Goal: Task Accomplishment & Management: Use online tool/utility

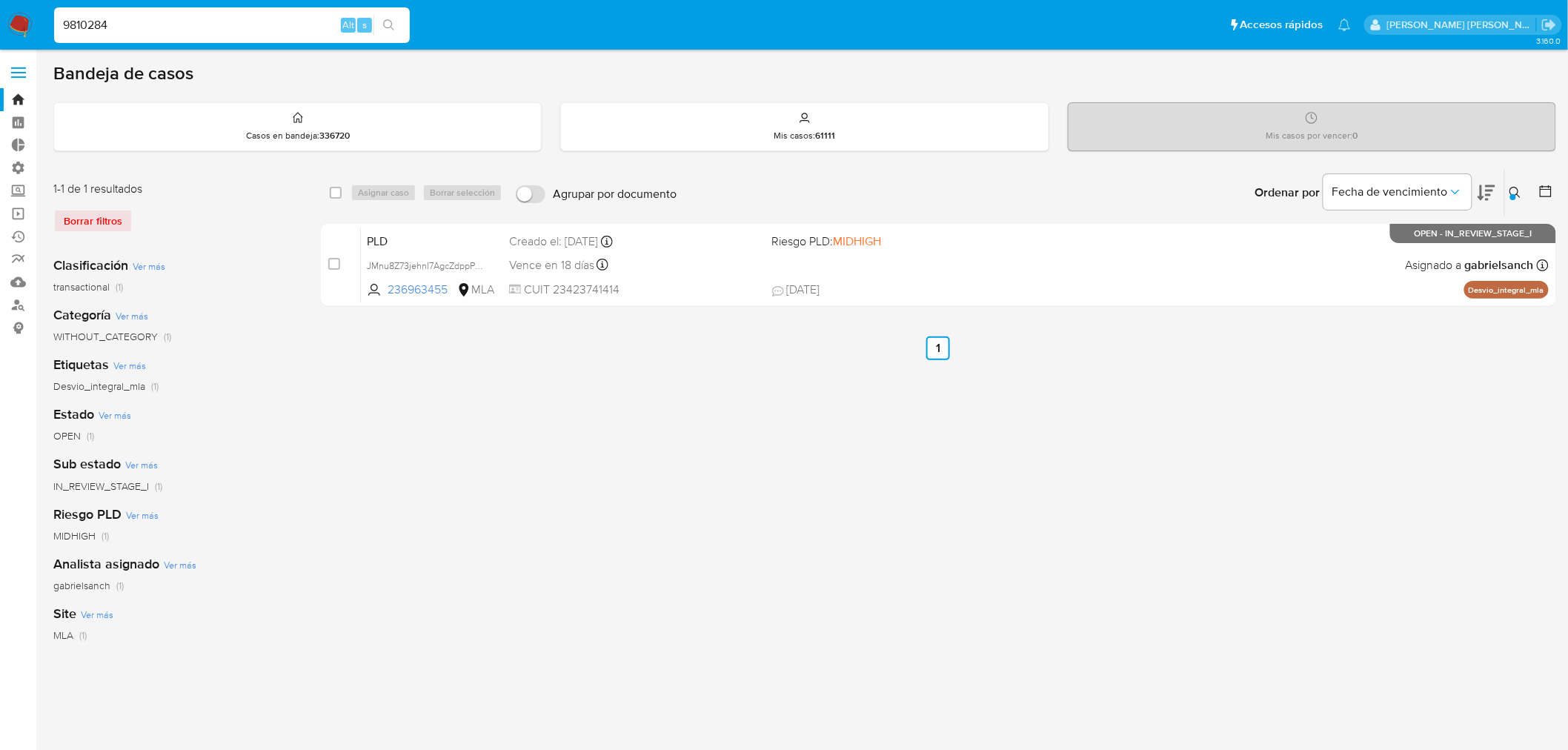
type input "9810284"
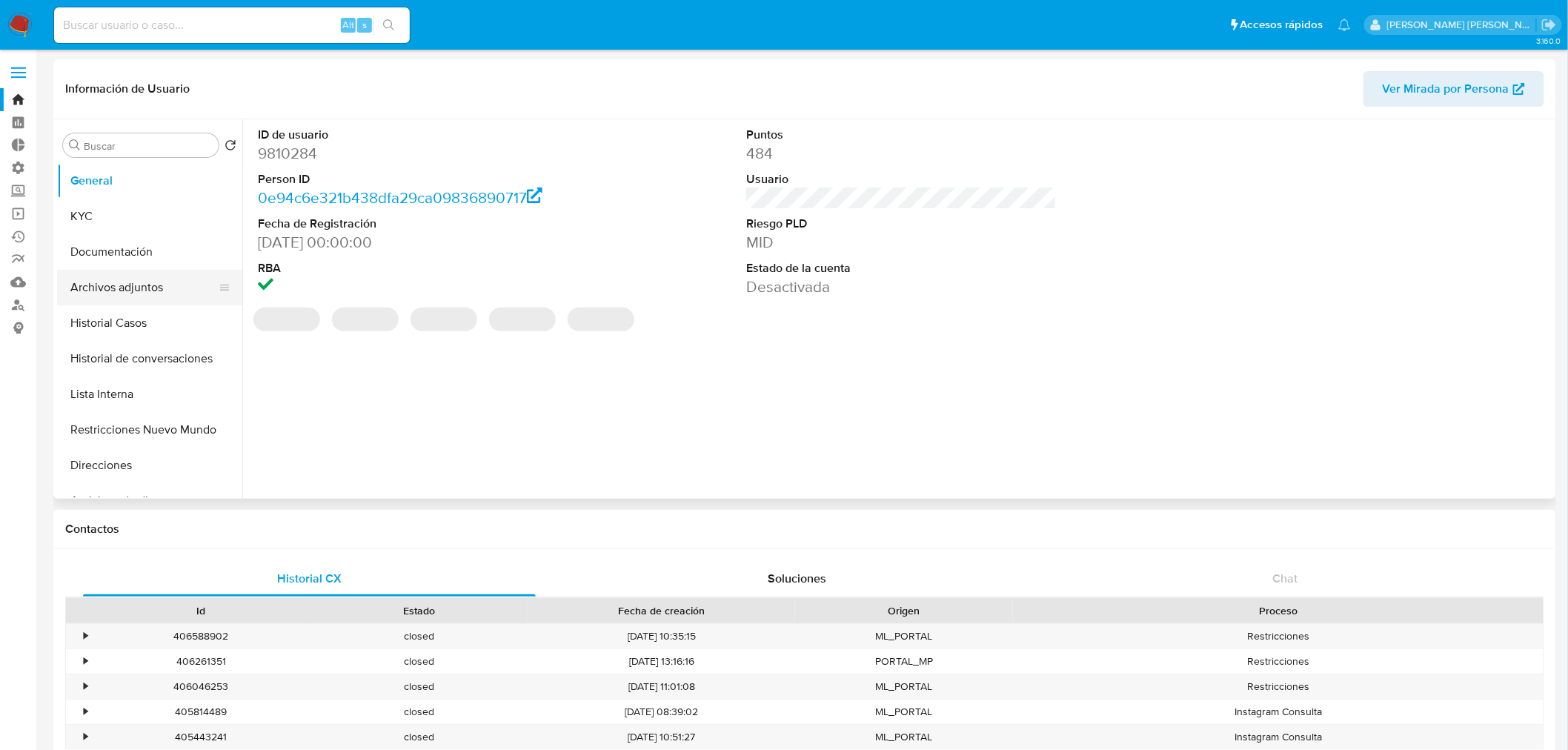
select select "10"
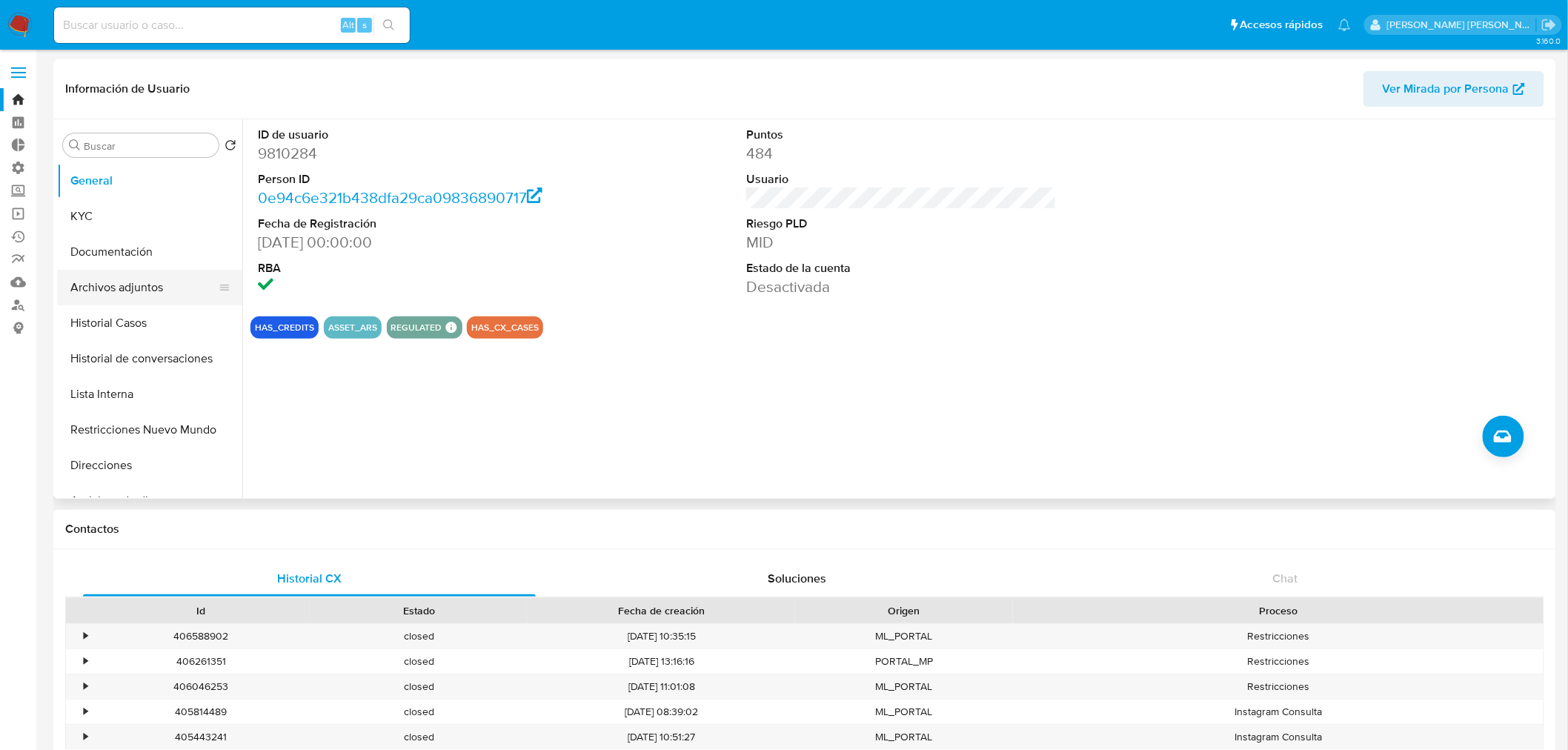
click at [113, 289] on button "Archivos adjuntos" at bounding box center [143, 287] width 173 height 35
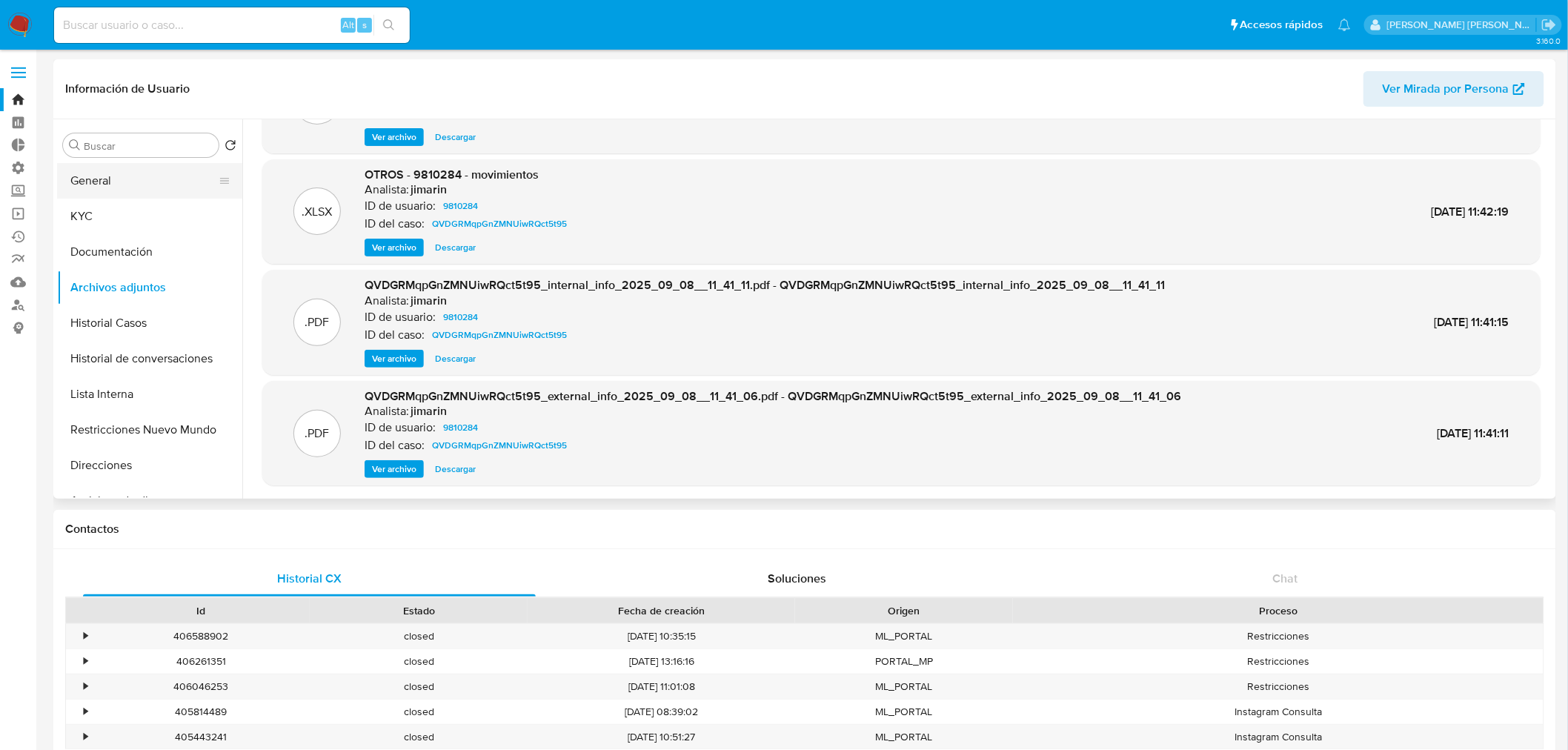
click at [98, 175] on button "General" at bounding box center [143, 180] width 173 height 35
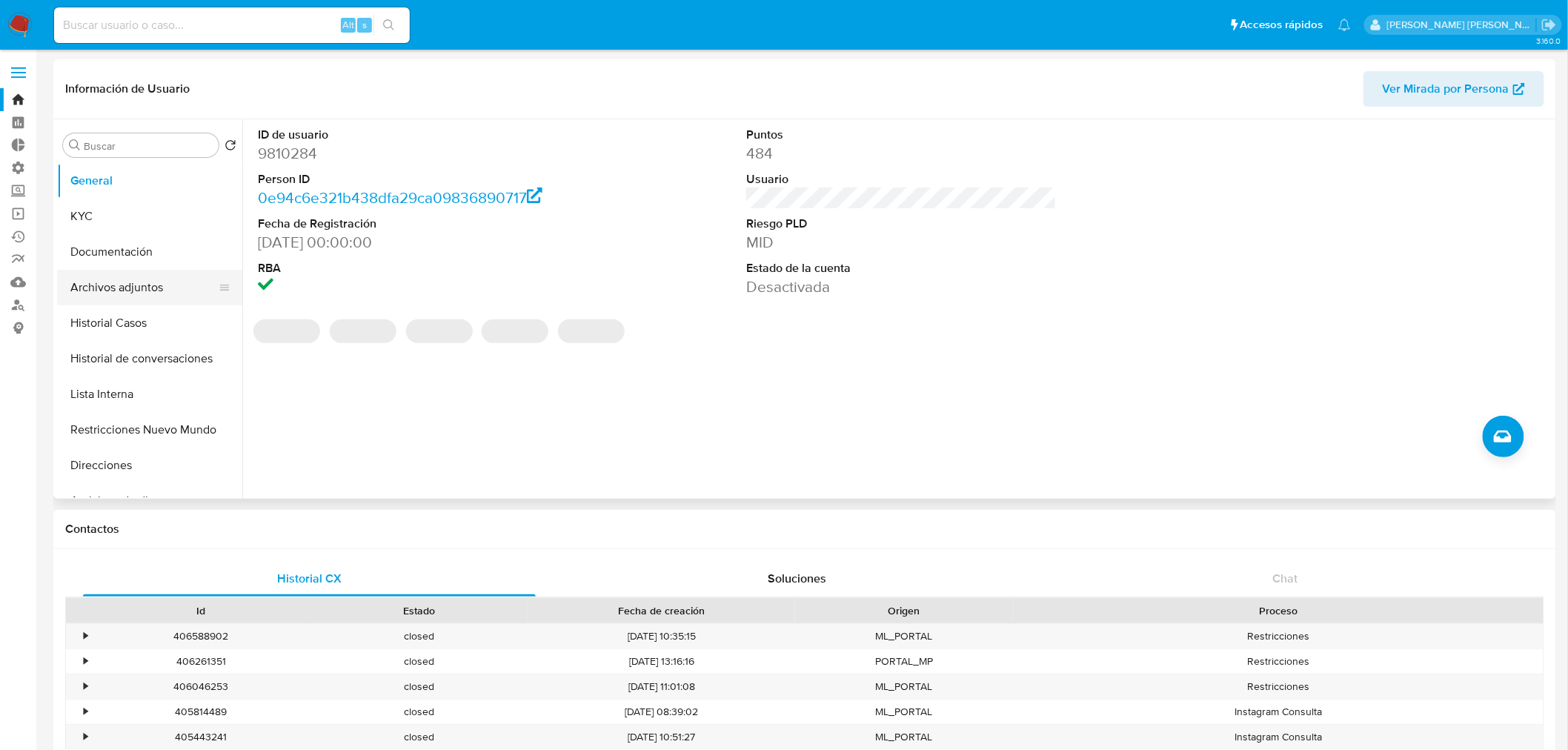
click at [102, 290] on button "Archivos adjuntos" at bounding box center [143, 287] width 173 height 35
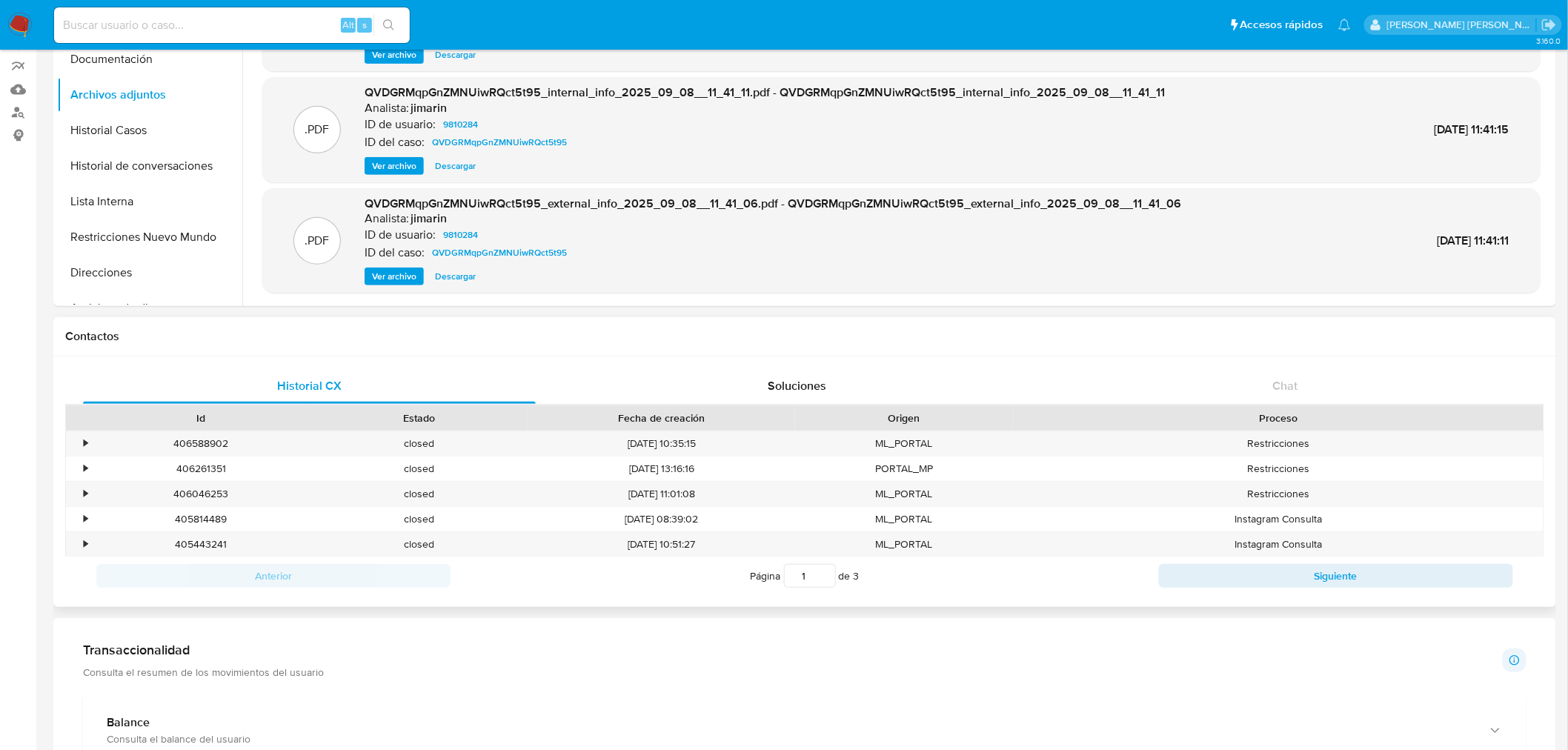
scroll to position [246, 0]
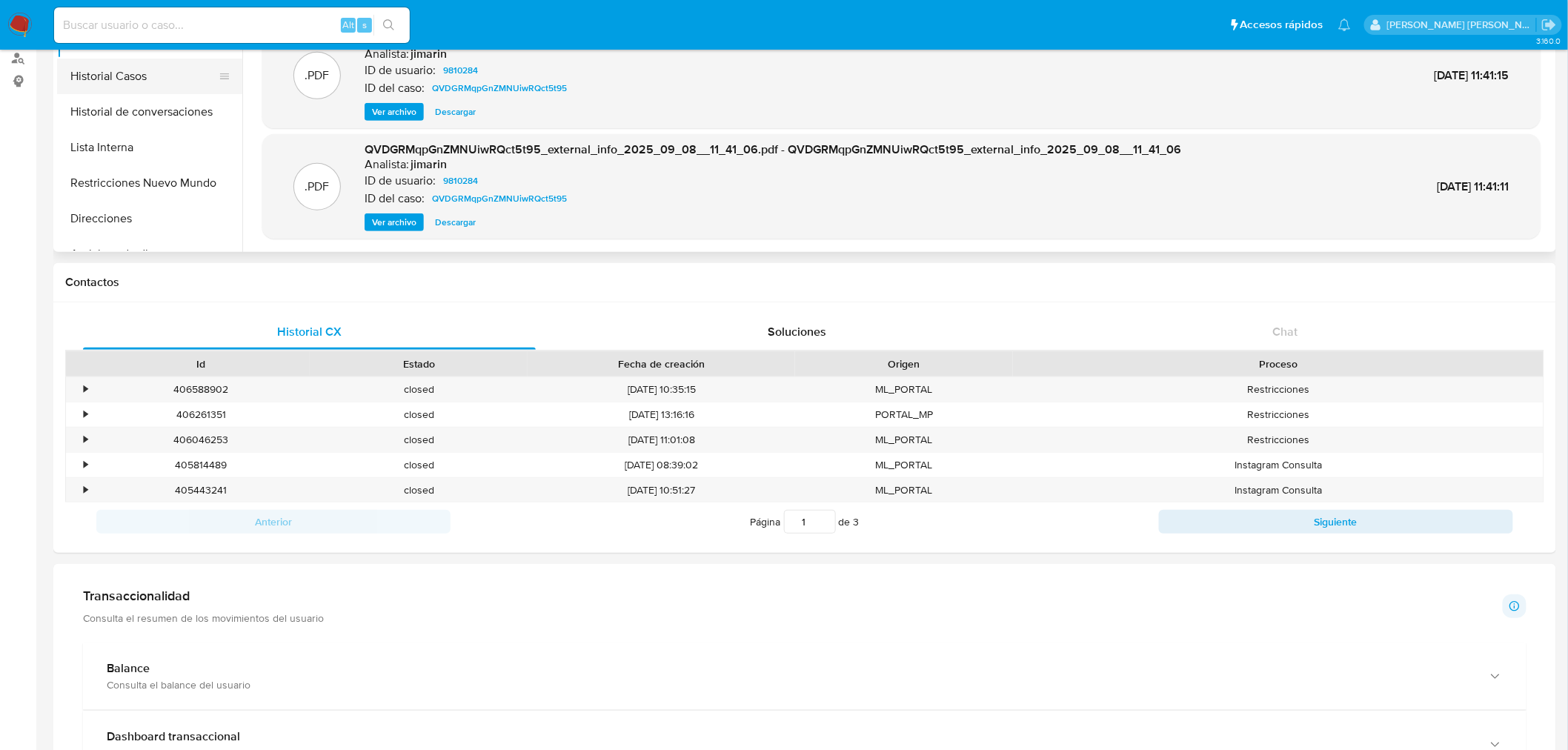
click at [145, 71] on button "Historial Casos" at bounding box center [143, 76] width 173 height 35
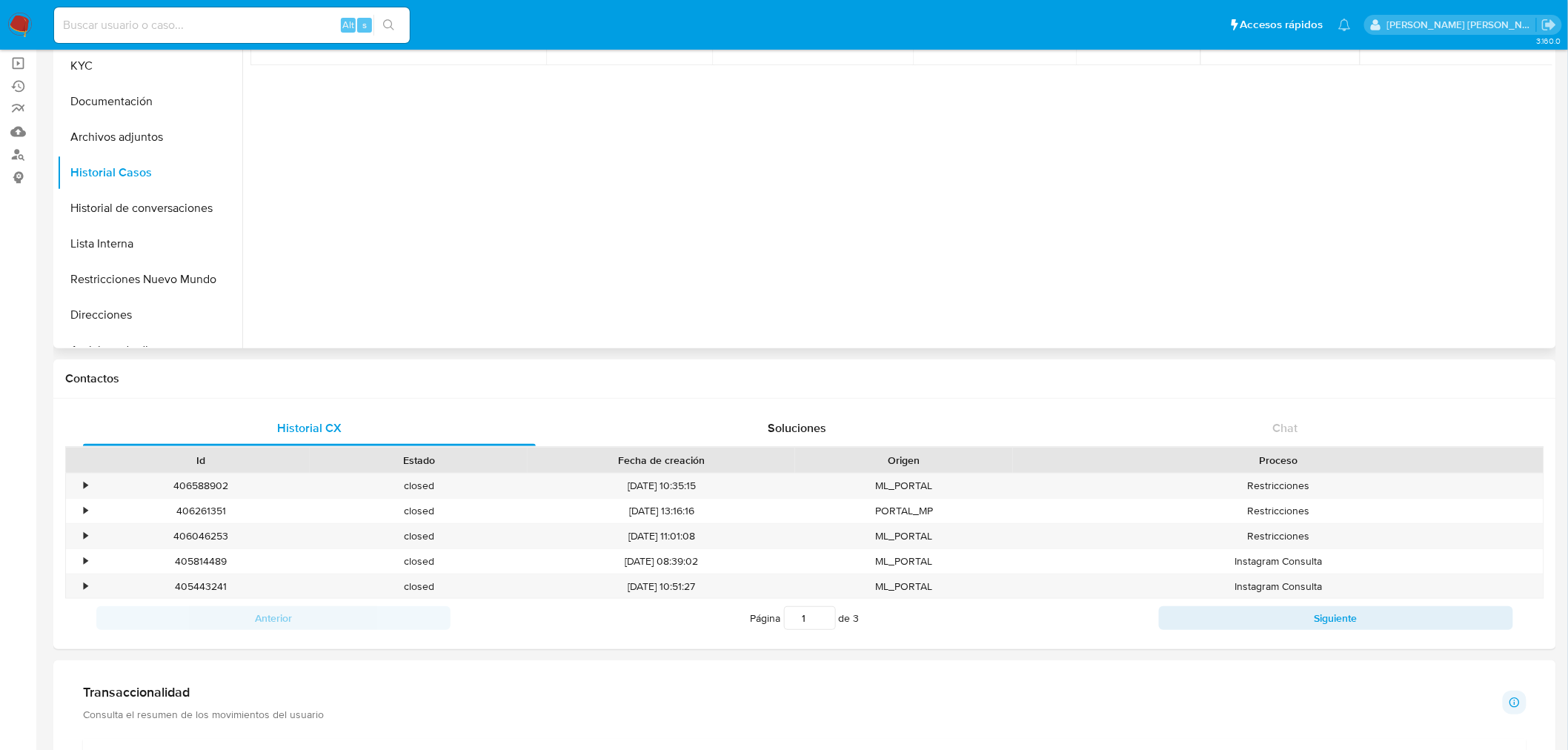
scroll to position [0, 0]
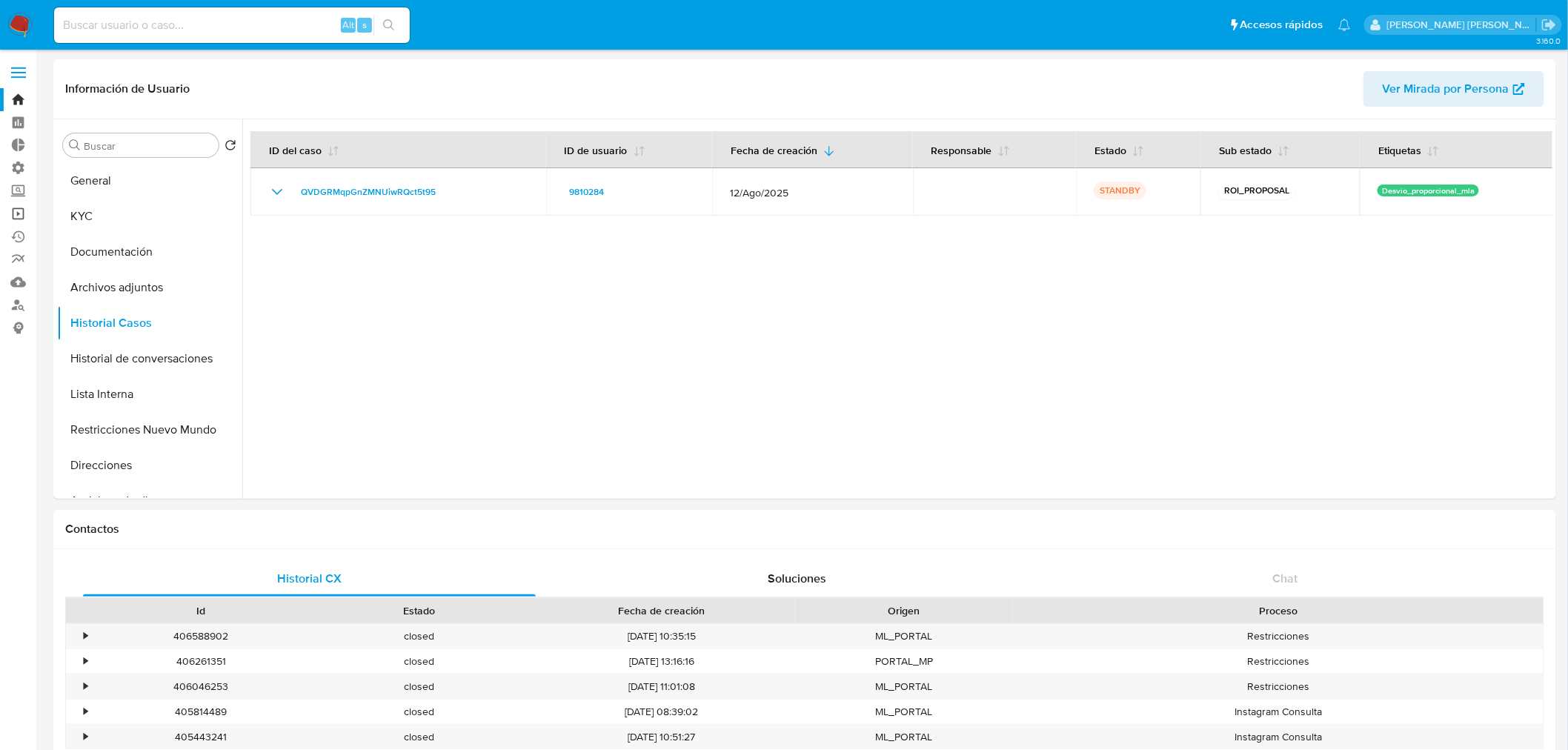
click at [19, 221] on link "Operaciones masivas" at bounding box center [88, 214] width 177 height 23
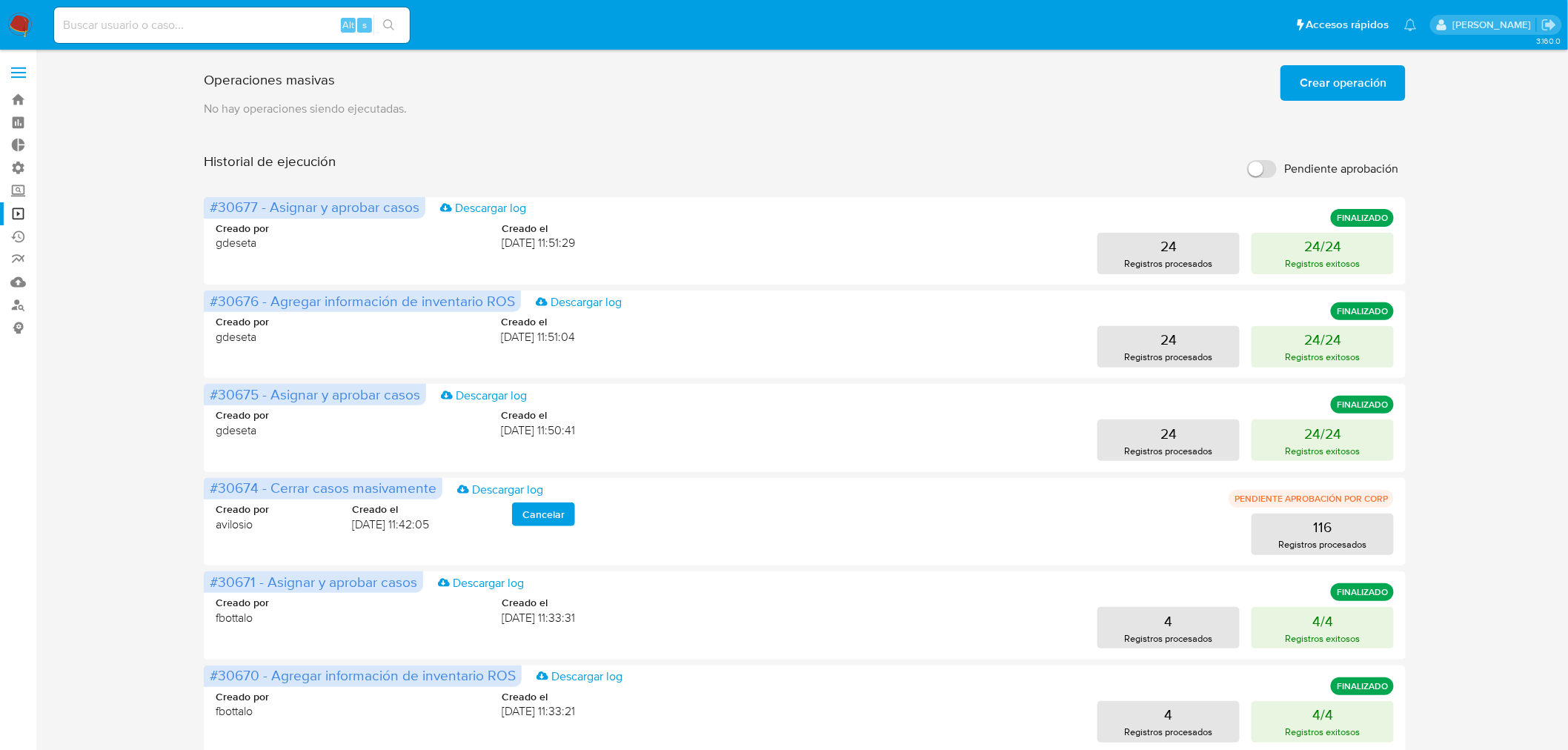
click at [1366, 80] on span "Crear operación" at bounding box center [1343, 83] width 87 height 33
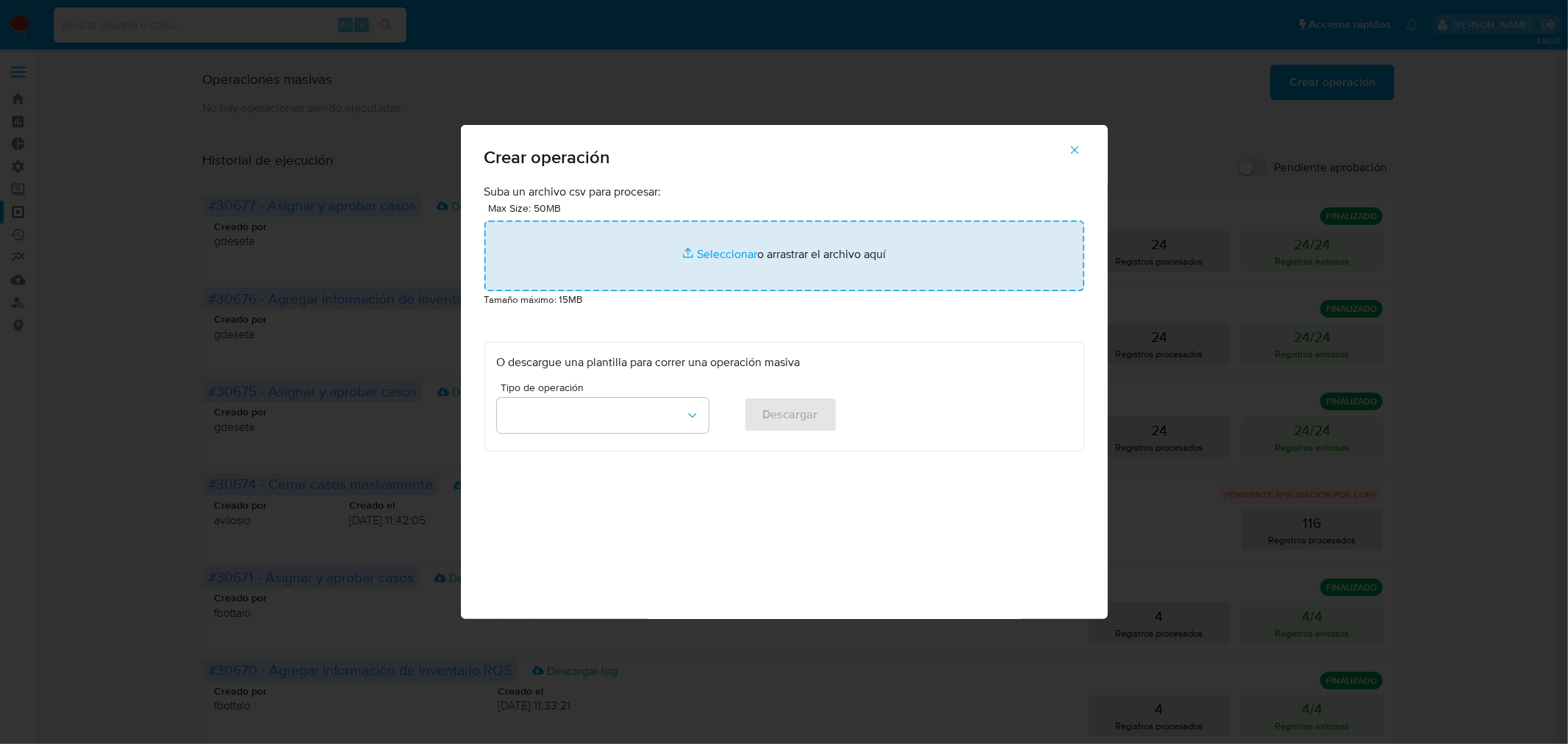
click at [811, 253] on input "file" at bounding box center [784, 256] width 600 height 71
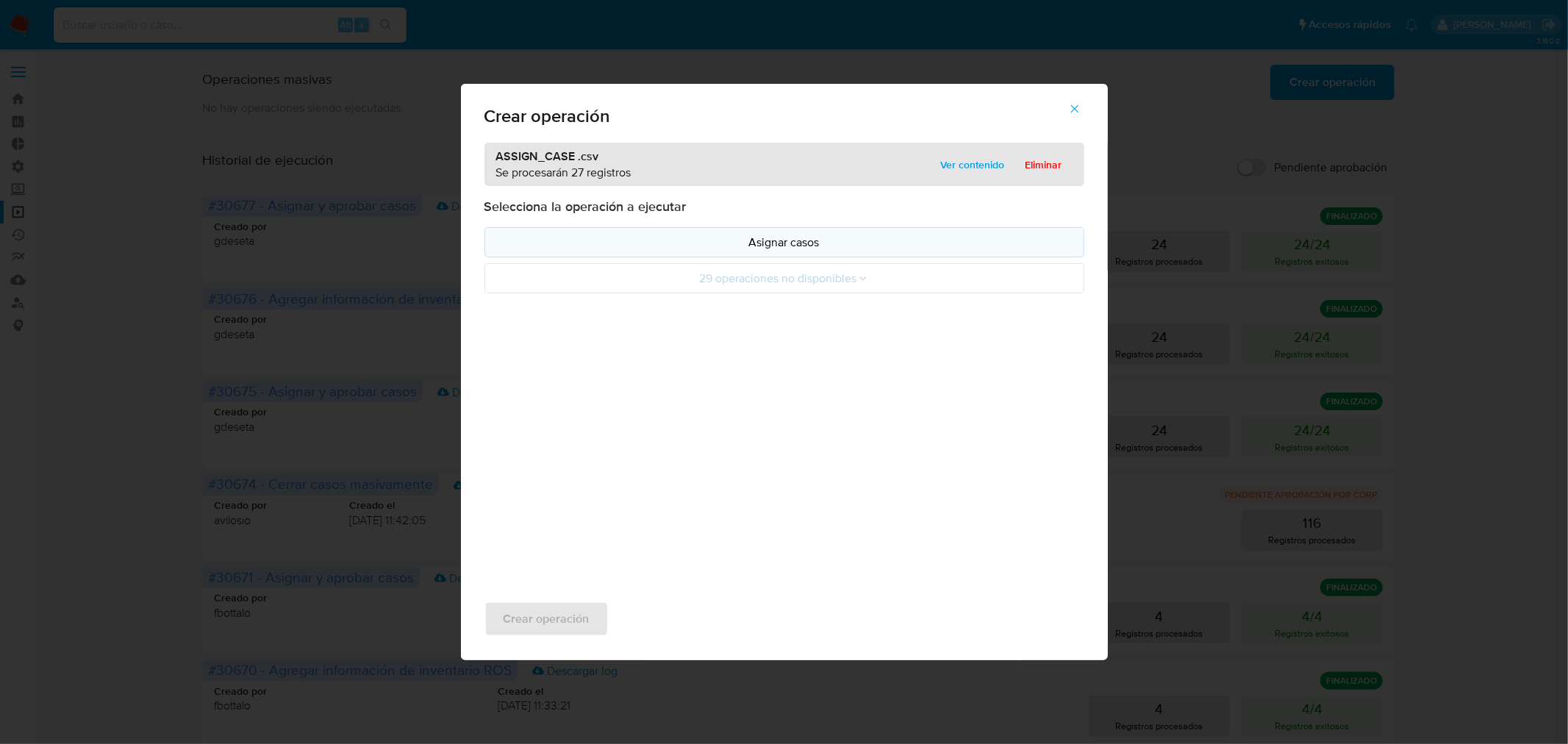
click at [817, 238] on p "Asignar casos" at bounding box center [784, 242] width 575 height 17
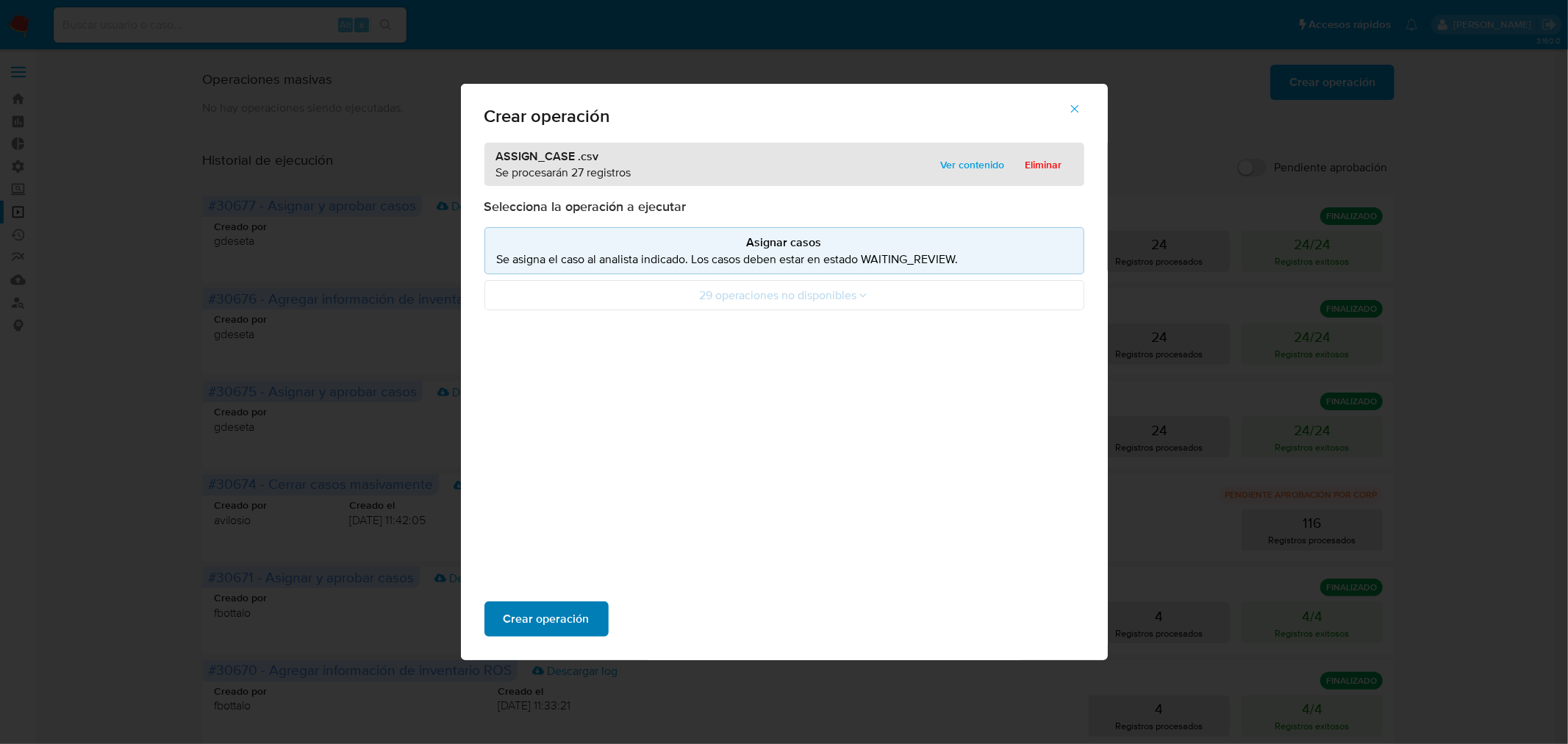
click at [570, 627] on span "Crear operación" at bounding box center [547, 619] width 86 height 33
